Goal: Information Seeking & Learning: Learn about a topic

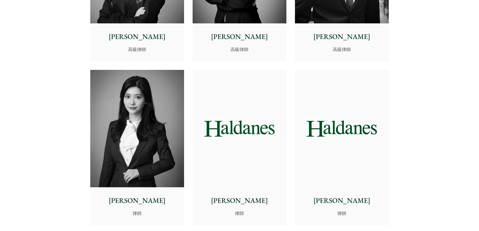
scroll to position [1433, 0]
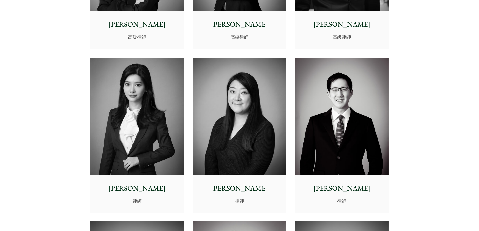
click at [141, 189] on p "閻雪霏" at bounding box center [137, 188] width 86 height 11
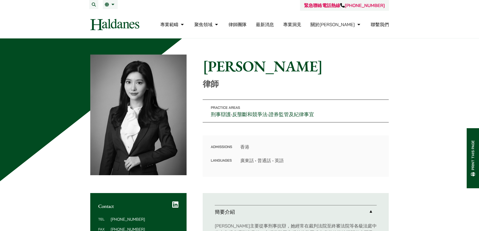
click at [244, 162] on dd "廣東話 • 普通話 • 英語" at bounding box center [310, 160] width 141 height 7
click at [258, 159] on dd "廣東話 • 普通話 • 英語" at bounding box center [310, 160] width 141 height 7
click at [283, 160] on dd "廣東話 • 普通話 • 英語" at bounding box center [310, 160] width 141 height 7
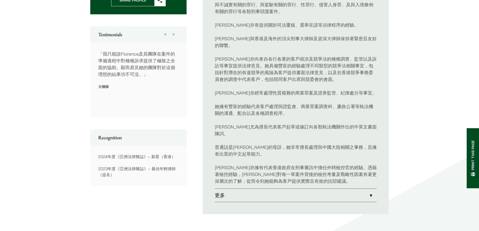
scroll to position [302, 0]
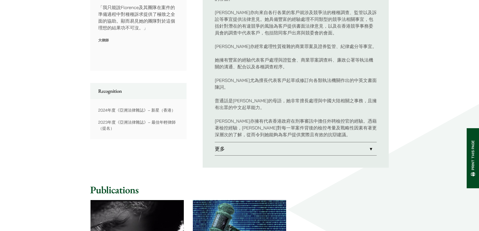
click at [364, 142] on link "更多" at bounding box center [296, 148] width 162 height 13
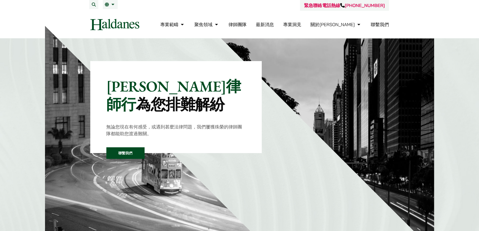
click at [247, 27] on link "律師團隊" at bounding box center [238, 25] width 18 height 6
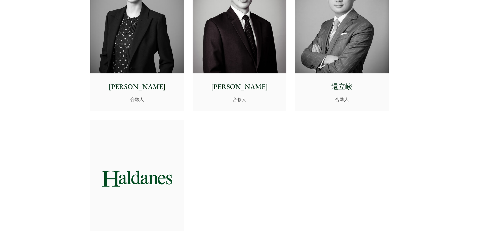
scroll to position [1006, 0]
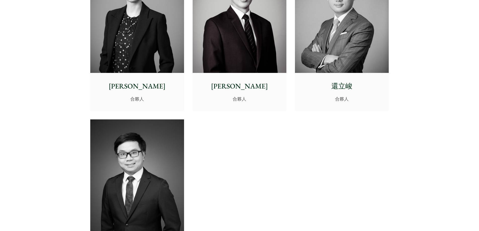
click at [361, 59] on img at bounding box center [342, 13] width 94 height 117
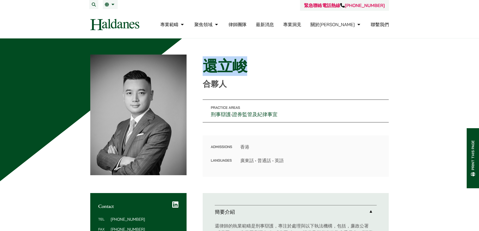
drag, startPoint x: 249, startPoint y: 66, endPoint x: 205, endPoint y: 64, distance: 44.8
click at [205, 64] on h1 "還立峻" at bounding box center [296, 66] width 186 height 18
